Goal: Task Accomplishment & Management: Manage account settings

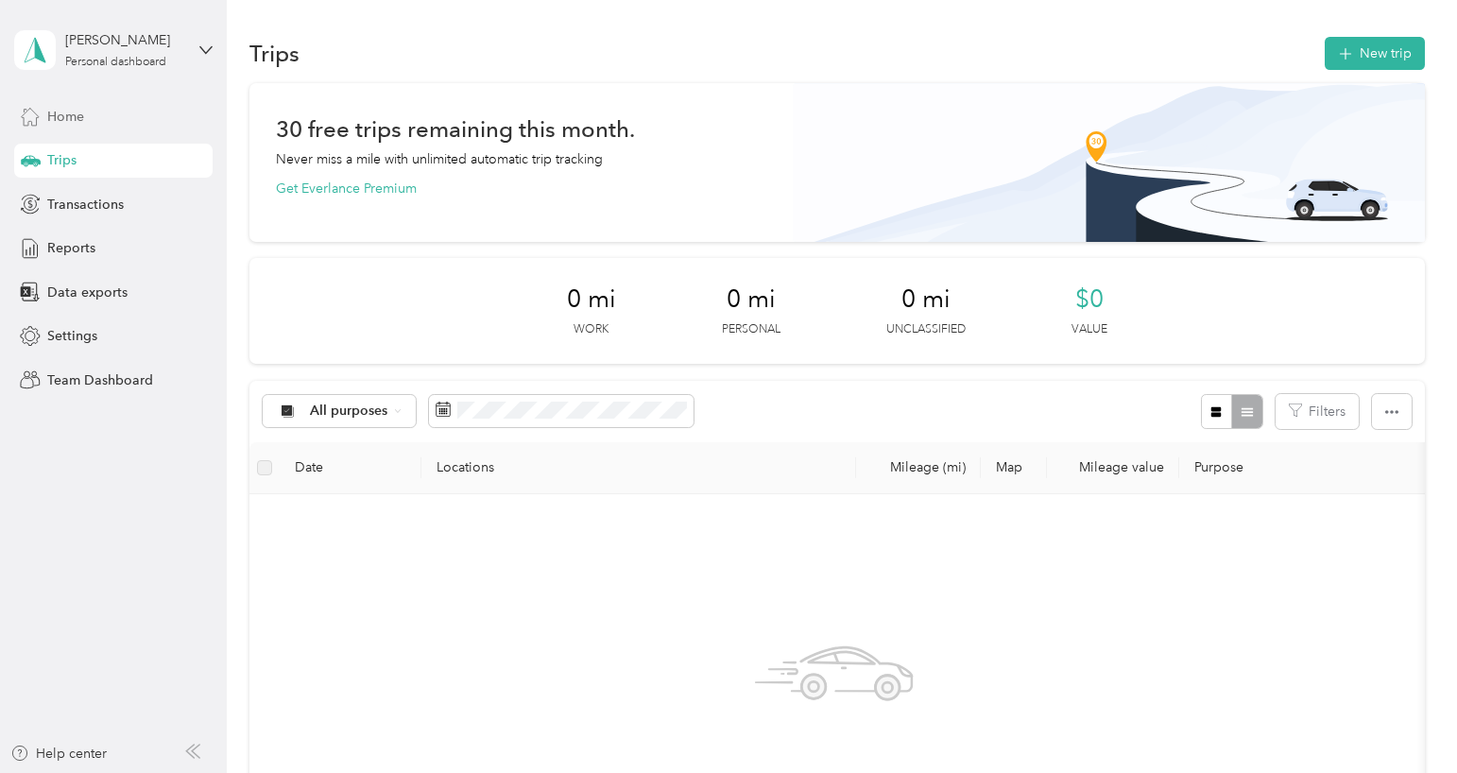
click at [60, 120] on span "Home" at bounding box center [65, 117] width 37 height 20
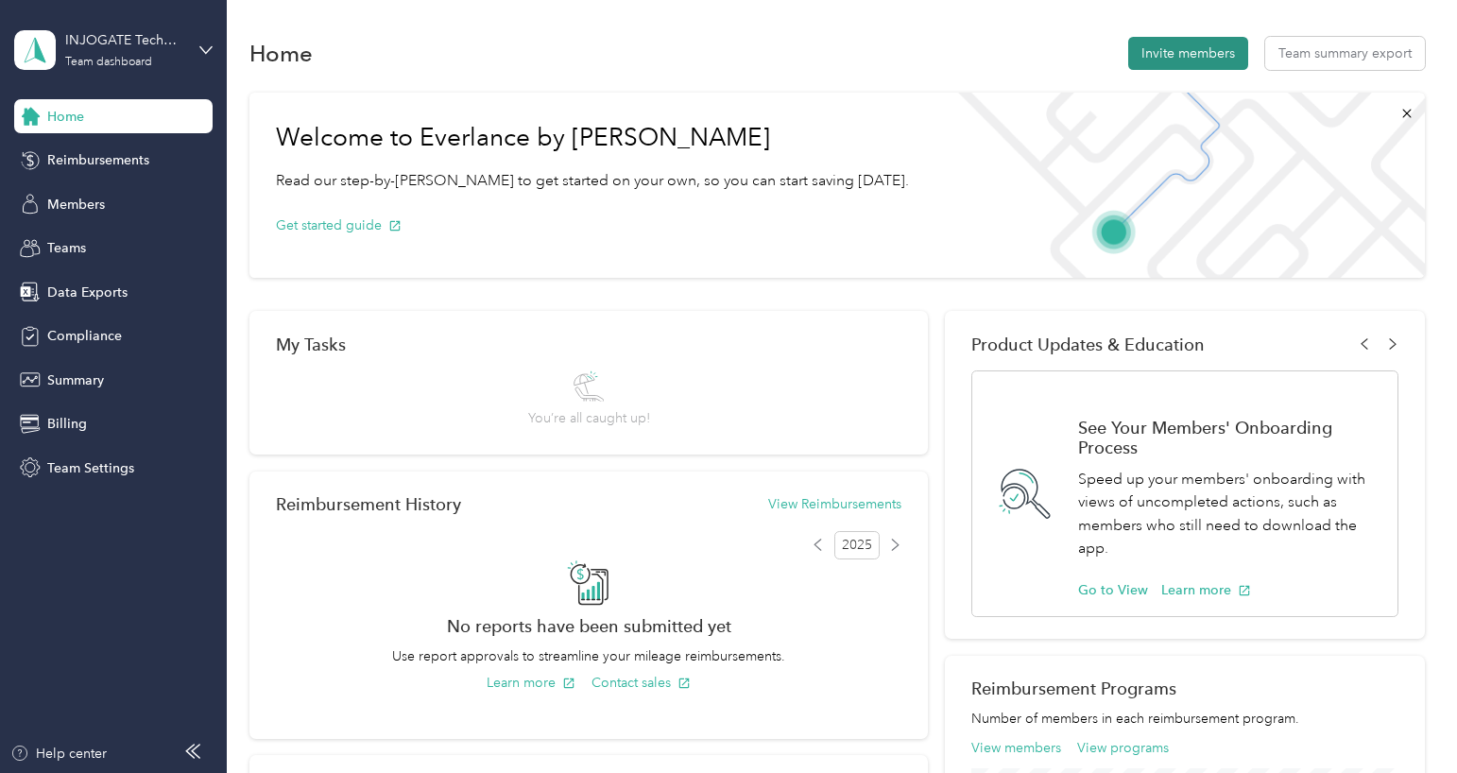
click at [1156, 51] on button "Invite members" at bounding box center [1188, 53] width 120 height 33
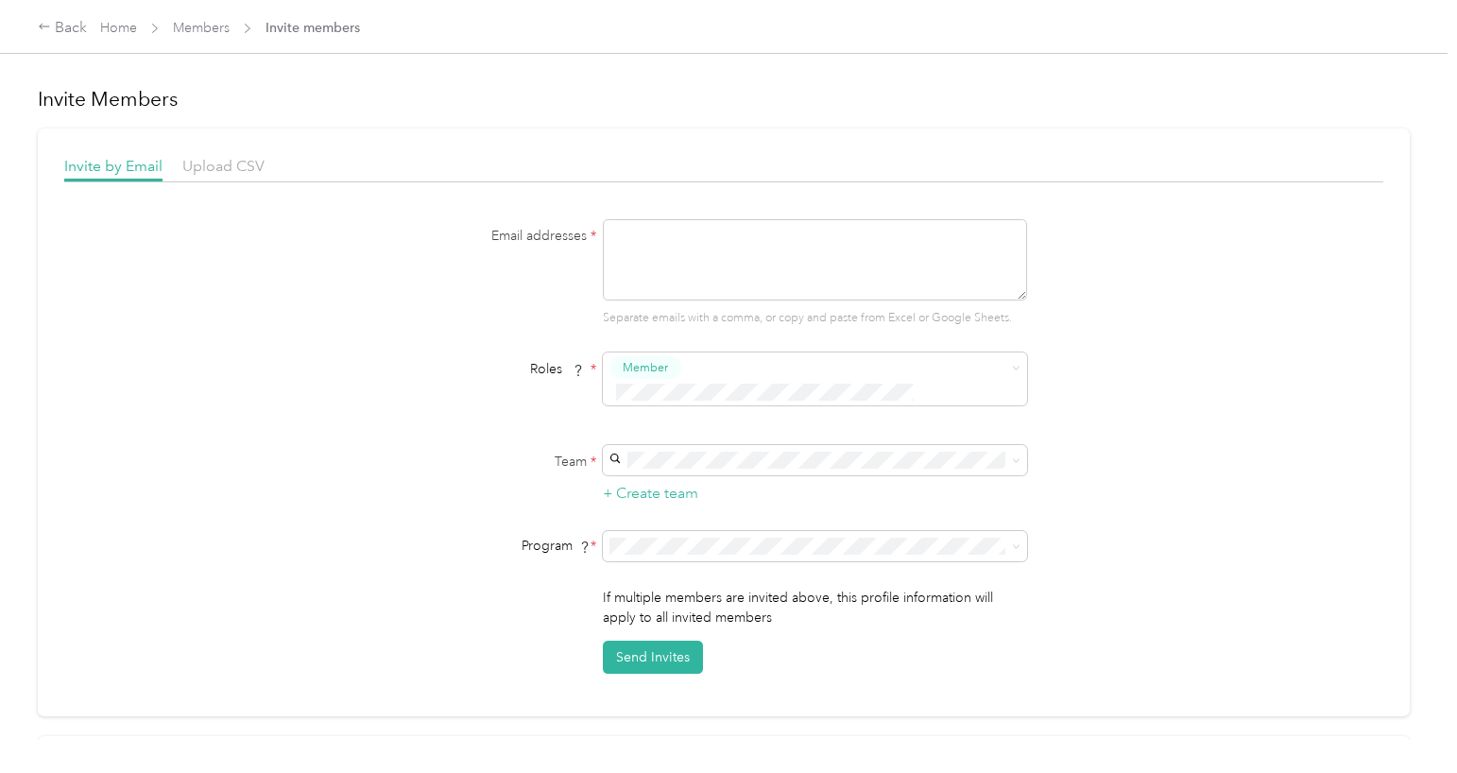
click at [305, 25] on span "Invite members" at bounding box center [313, 28] width 94 height 20
click at [312, 32] on span "Invite members" at bounding box center [313, 28] width 94 height 20
click at [304, 122] on div "Invite Members Invite by Email Upload CSV Email addresses * Separate emails wit…" at bounding box center [724, 720] width 1372 height 1308
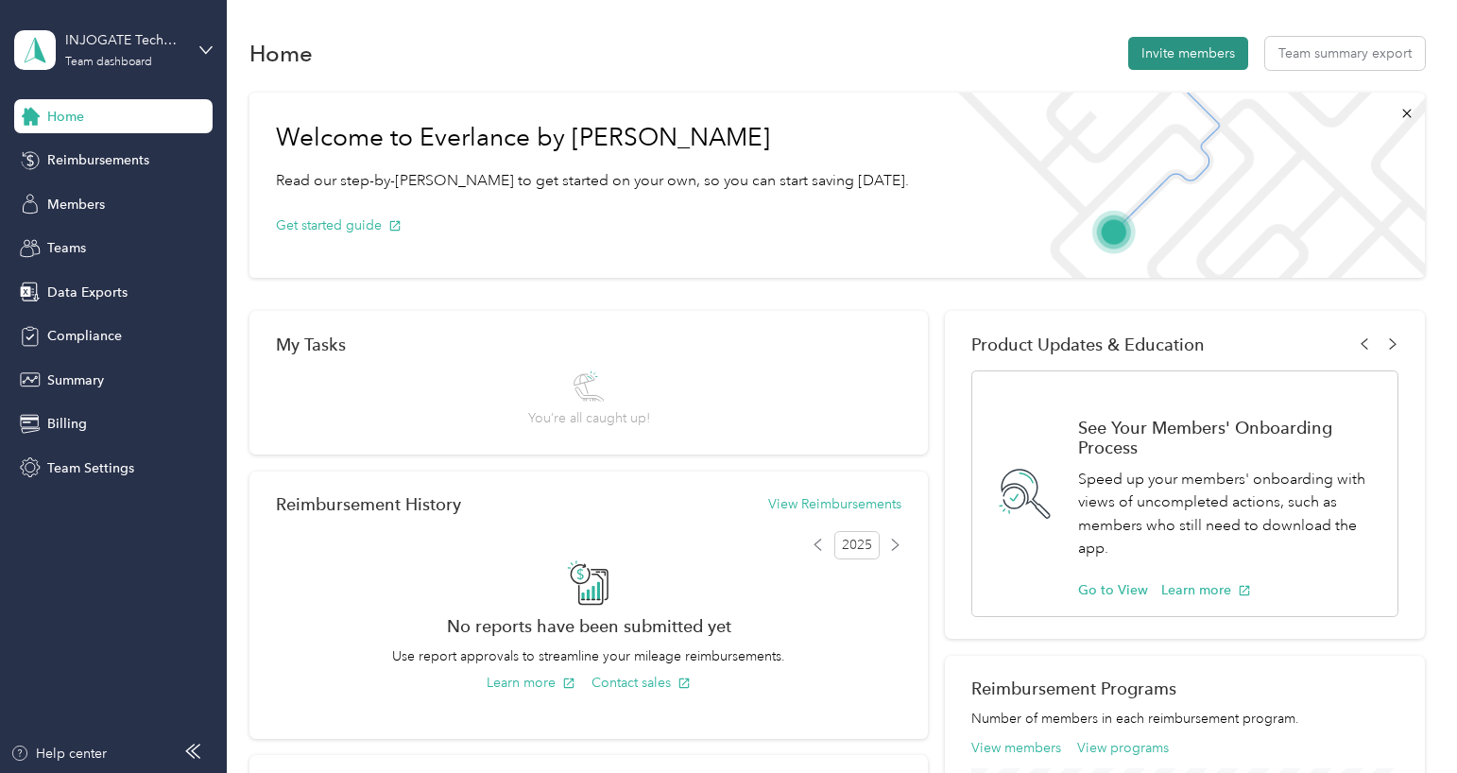
click at [1172, 53] on button "Invite members" at bounding box center [1188, 53] width 120 height 33
